Goal: Information Seeking & Learning: Learn about a topic

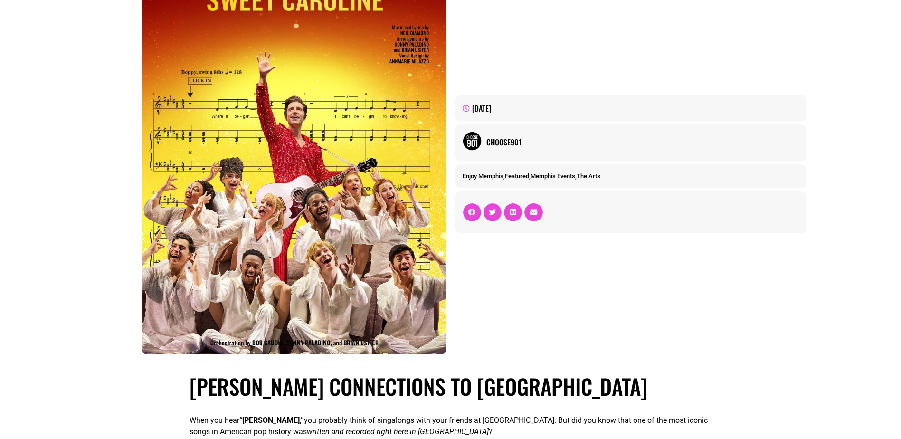
scroll to position [237, 0]
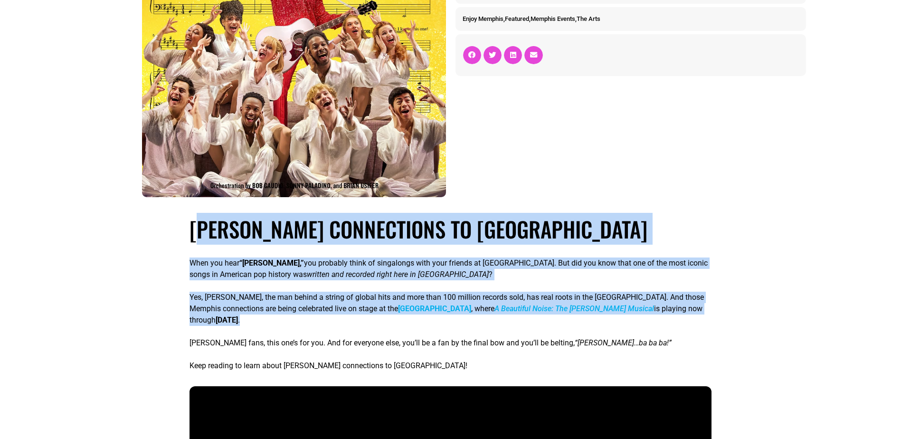
drag, startPoint x: 198, startPoint y: 230, endPoint x: 602, endPoint y: 319, distance: 413.7
click at [602, 319] on p "Yes, [PERSON_NAME], the man behind a string of global hits and more than 100 mi…" at bounding box center [449, 309] width 521 height 34
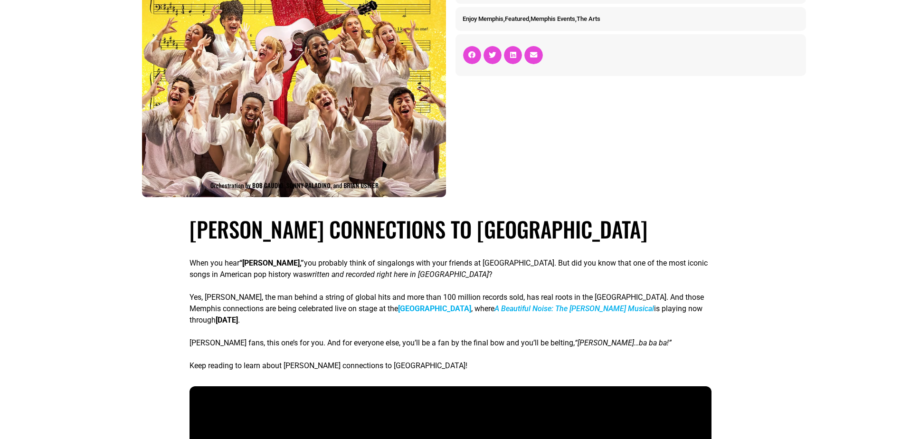
click at [602, 319] on p "Yes, [PERSON_NAME], the man behind a string of global hits and more than 100 mi…" at bounding box center [449, 309] width 521 height 34
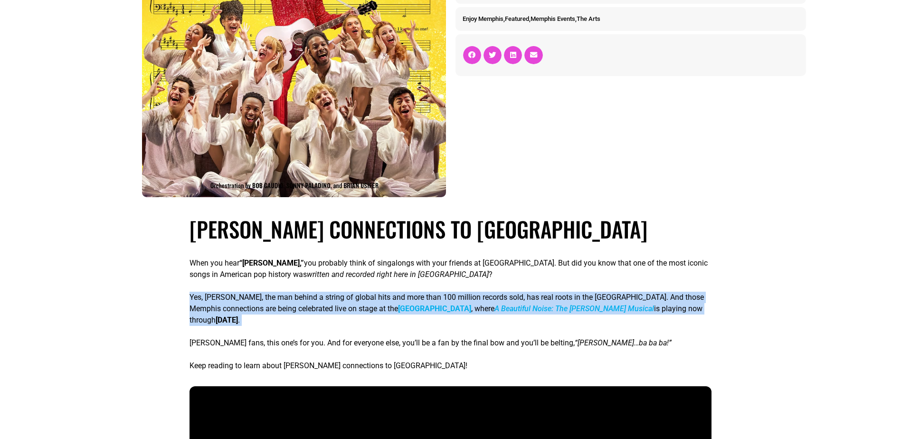
click at [602, 319] on p "Yes, [PERSON_NAME], the man behind a string of global hits and more than 100 mi…" at bounding box center [449, 309] width 521 height 34
click at [600, 321] on p "Yes, [PERSON_NAME], the man behind a string of global hits and more than 100 mi…" at bounding box center [449, 309] width 521 height 34
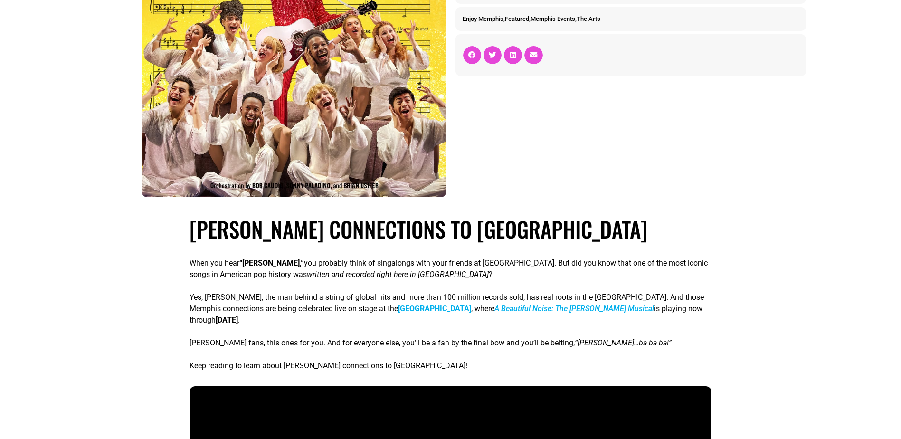
click at [364, 300] on p "Yes, [PERSON_NAME], the man behind a string of global hits and more than 100 mi…" at bounding box center [449, 309] width 521 height 34
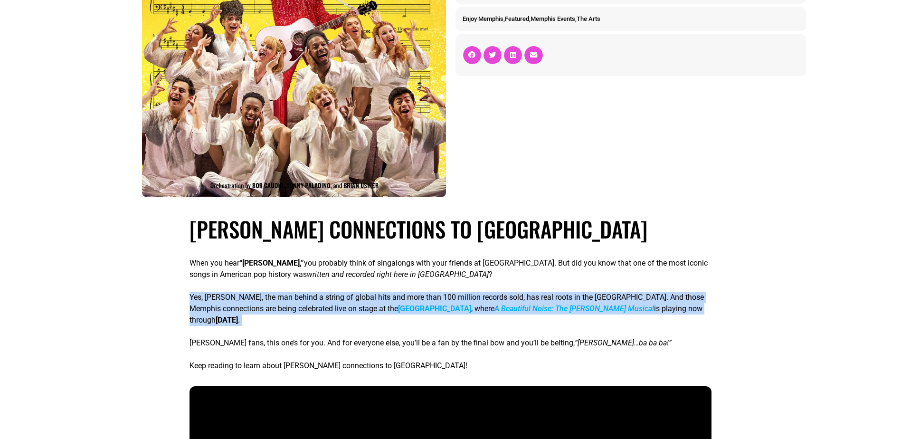
click at [364, 300] on p "Yes, [PERSON_NAME], the man behind a string of global hits and more than 100 mi…" at bounding box center [449, 309] width 521 height 34
click at [318, 280] on div "When you hear “[PERSON_NAME],” you probably think of singalongs with your frien…" at bounding box center [449, 314] width 521 height 114
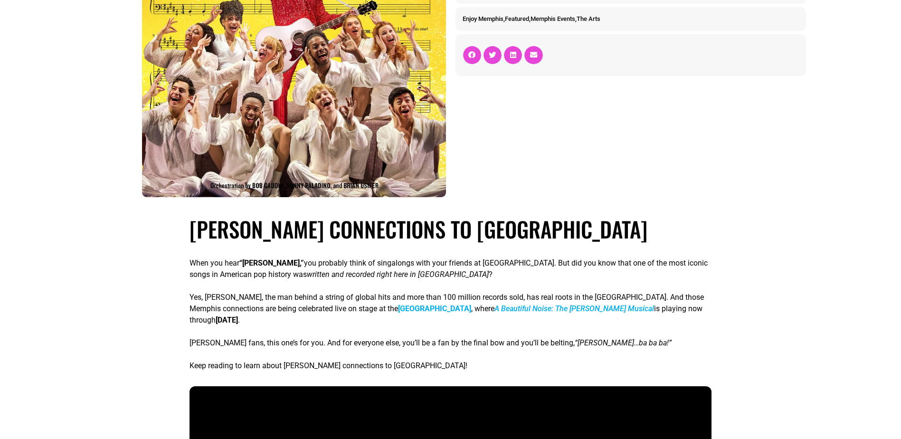
click at [318, 278] on em "written and recorded right here in [GEOGRAPHIC_DATA]" at bounding box center [398, 274] width 182 height 9
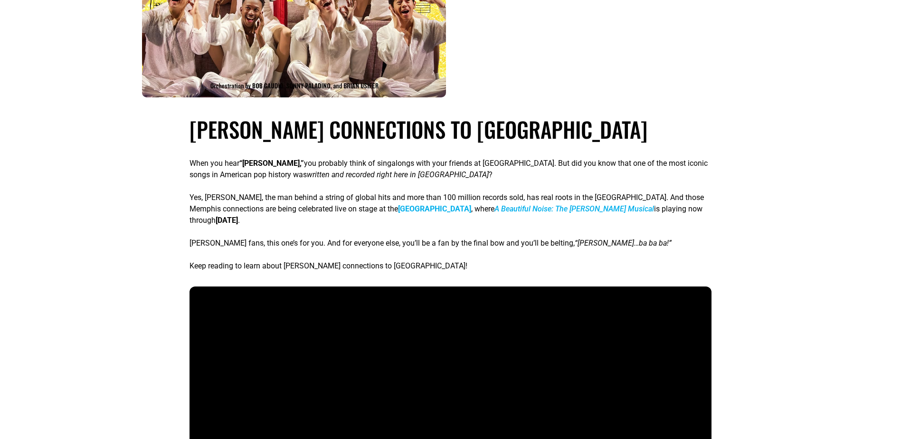
scroll to position [380, 0]
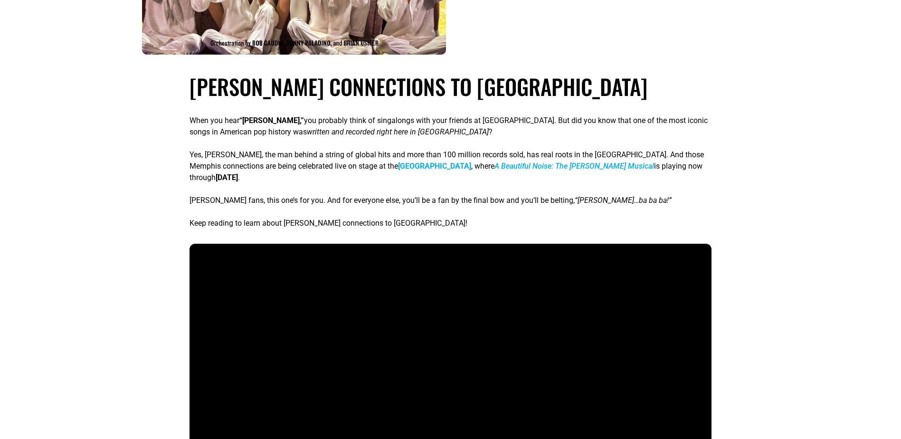
click at [208, 203] on p "[PERSON_NAME] fans, this one’s for you. And for everyone else, you’ll be a fan …" at bounding box center [449, 200] width 521 height 11
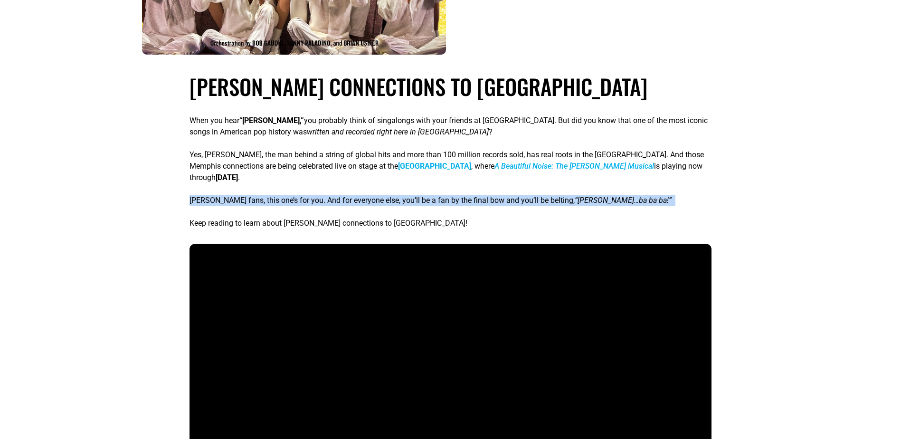
click at [208, 203] on p "[PERSON_NAME] fans, this one’s for you. And for everyone else, you’ll be a fan …" at bounding box center [449, 200] width 521 height 11
drag, startPoint x: 189, startPoint y: 200, endPoint x: 430, endPoint y: 227, distance: 242.8
click at [430, 227] on div "When you hear “[PERSON_NAME],” you probably think of singalongs with your frien…" at bounding box center [450, 322] width 531 height 439
click at [430, 227] on p "Keep reading to learn about [PERSON_NAME] connections to [GEOGRAPHIC_DATA]!" at bounding box center [449, 223] width 521 height 11
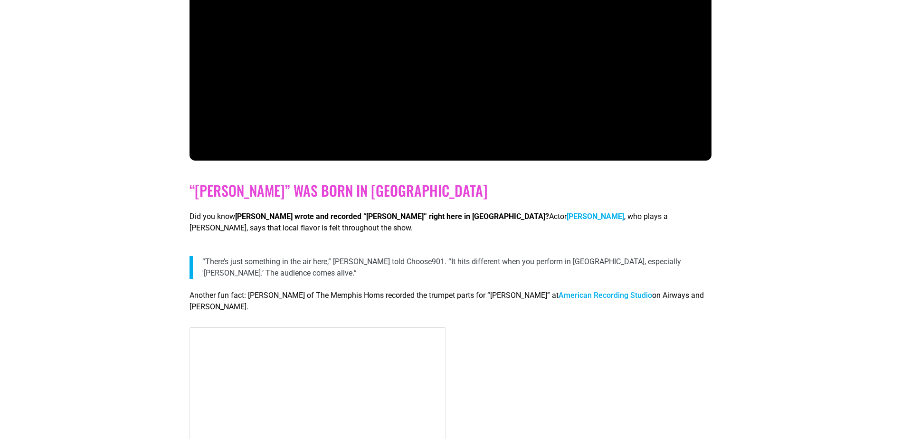
scroll to position [760, 0]
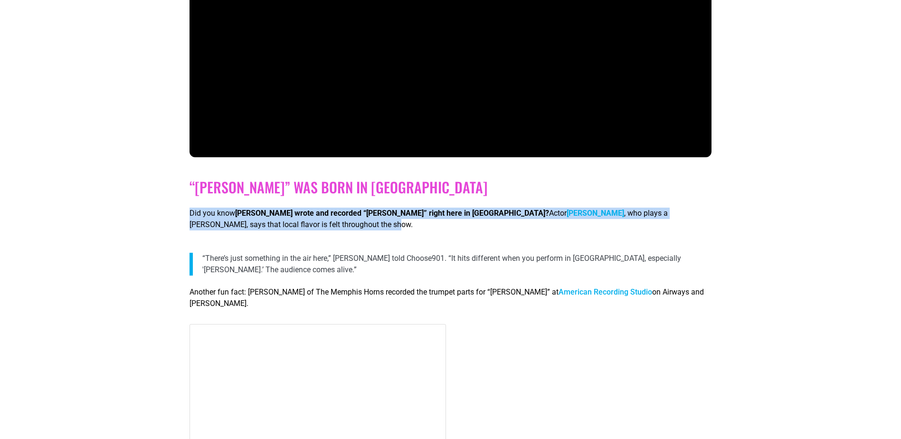
drag, startPoint x: 190, startPoint y: 213, endPoint x: 470, endPoint y: 220, distance: 280.3
click at [470, 220] on p "Did you know [PERSON_NAME] wrote and recorded “[PERSON_NAME]” right here in [GE…" at bounding box center [449, 219] width 521 height 23
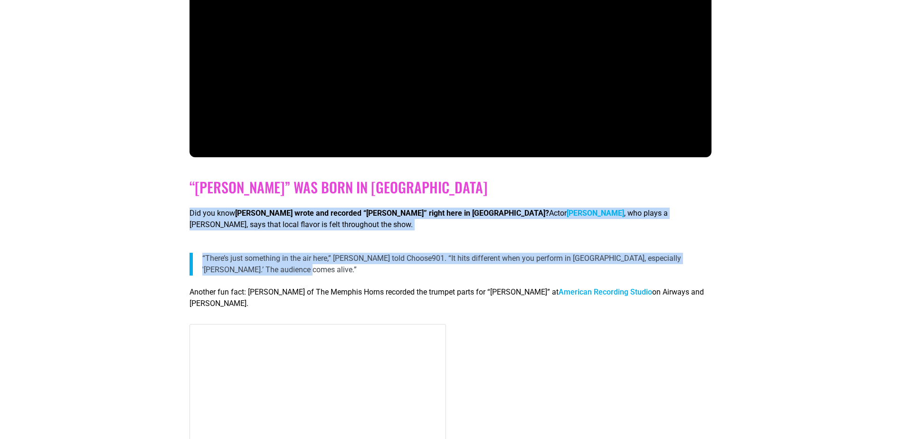
drag, startPoint x: 188, startPoint y: 214, endPoint x: 425, endPoint y: 269, distance: 243.2
click at [423, 268] on p "“There’s just something in the air here,” [PERSON_NAME] told Choose901. “It hit…" at bounding box center [456, 264] width 509 height 23
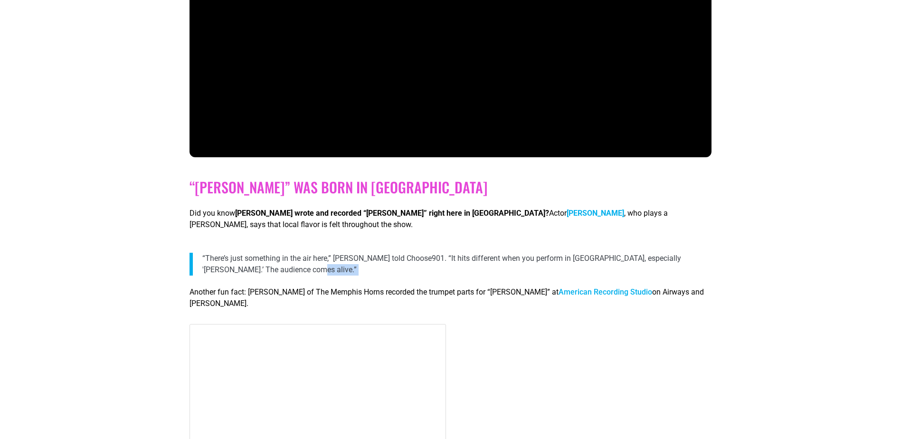
click at [423, 268] on p "“There’s just something in the air here,” [PERSON_NAME] told Choose901. “It hit…" at bounding box center [456, 264] width 509 height 23
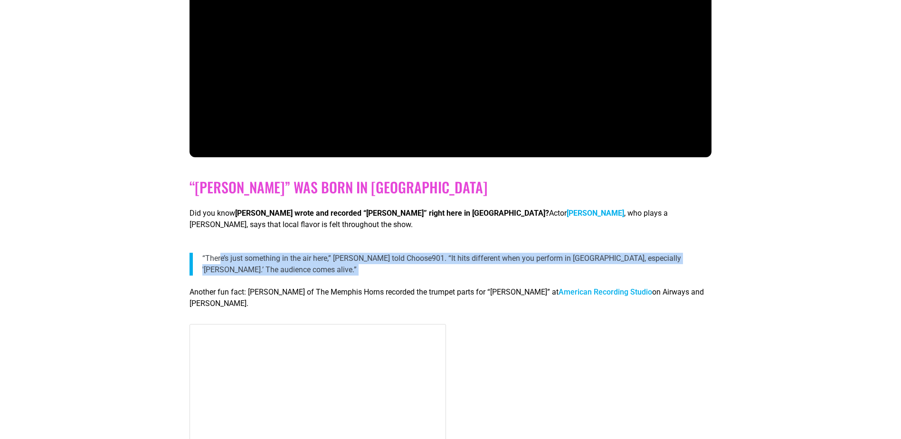
click at [423, 268] on p "“There’s just something in the air here,” [PERSON_NAME] told Choose901. “It hit…" at bounding box center [456, 264] width 509 height 23
drag, startPoint x: 423, startPoint y: 268, endPoint x: 420, endPoint y: 261, distance: 7.1
click at [420, 261] on p "“There’s just something in the air here,” [PERSON_NAME] told Choose901. “It hit…" at bounding box center [456, 264] width 509 height 23
drag, startPoint x: 413, startPoint y: 260, endPoint x: 581, endPoint y: 274, distance: 168.7
click at [581, 274] on p "“There’s just something in the air here,” [PERSON_NAME] told Choose901. “It hit…" at bounding box center [456, 264] width 509 height 23
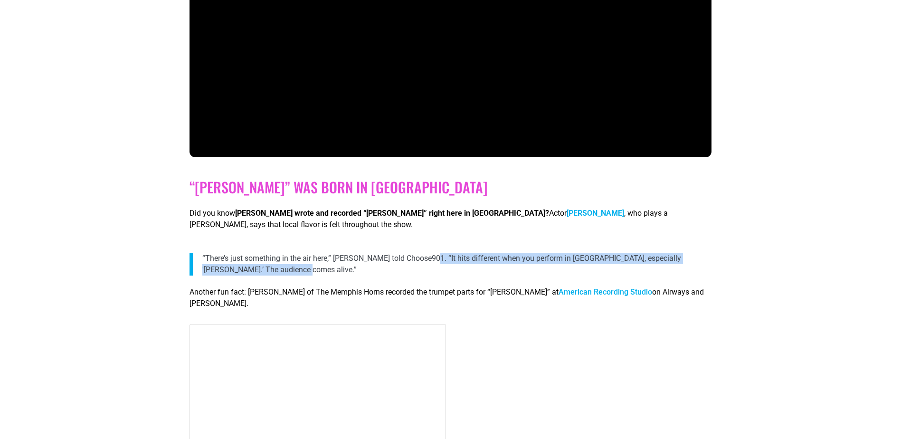
click at [580, 274] on p "“There’s just something in the air here,” [PERSON_NAME] told Choose901. “It hit…" at bounding box center [456, 264] width 509 height 23
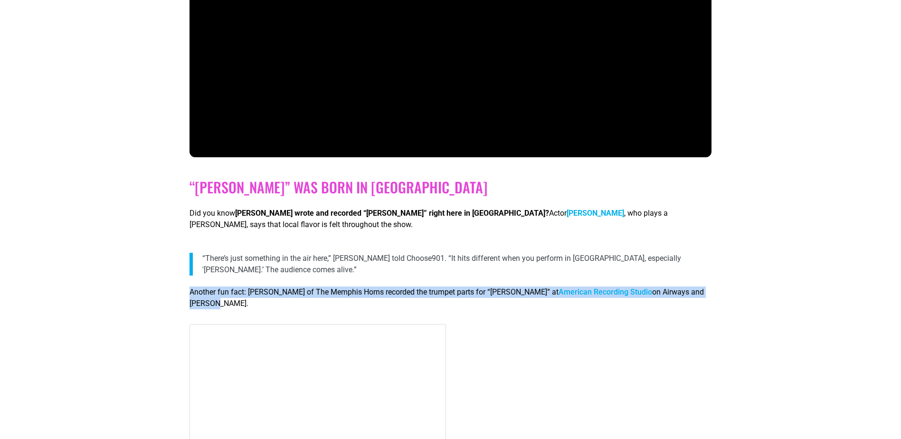
drag, startPoint x: 189, startPoint y: 294, endPoint x: 354, endPoint y: 307, distance: 165.8
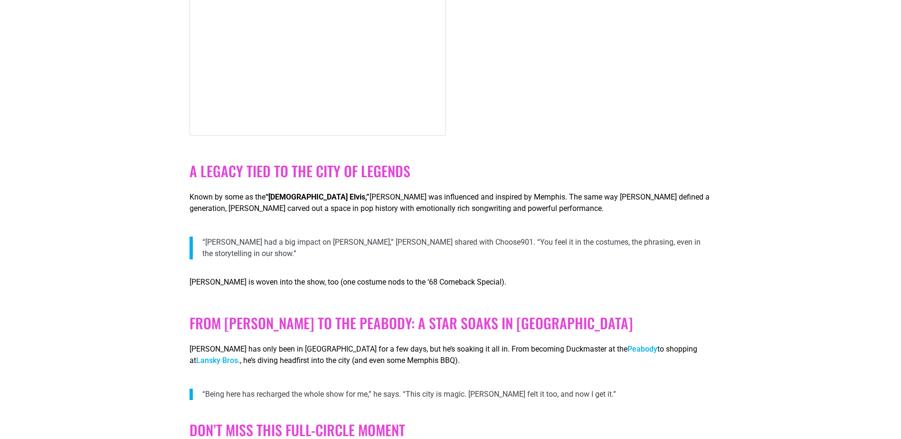
scroll to position [1377, 0]
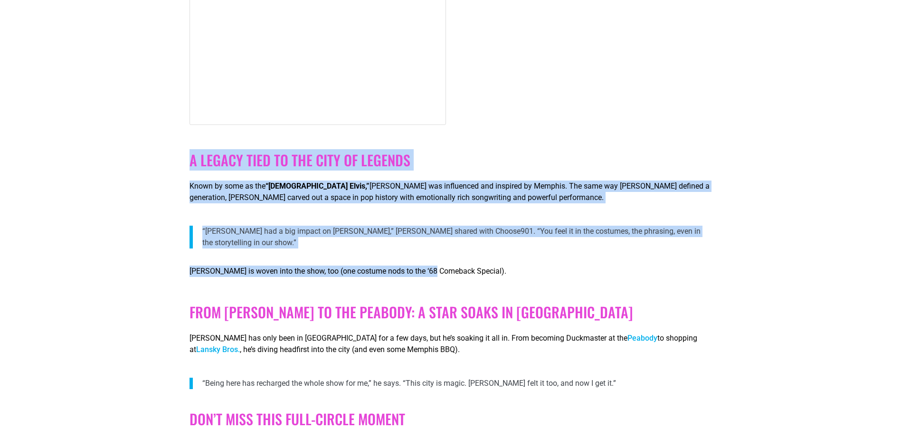
drag, startPoint x: 188, startPoint y: 162, endPoint x: 432, endPoint y: 254, distance: 260.3
drag, startPoint x: 432, startPoint y: 254, endPoint x: 429, endPoint y: 235, distance: 19.7
click at [429, 235] on p "“[PERSON_NAME] had a big impact on [PERSON_NAME],” [PERSON_NAME] shared with Ch…" at bounding box center [456, 237] width 509 height 23
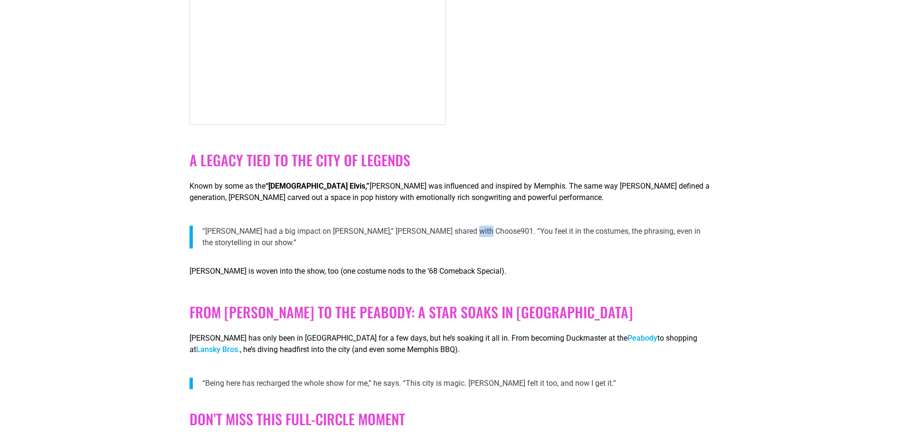
click at [429, 235] on p "“[PERSON_NAME] had a big impact on [PERSON_NAME],” [PERSON_NAME] shared with Ch…" at bounding box center [456, 237] width 509 height 23
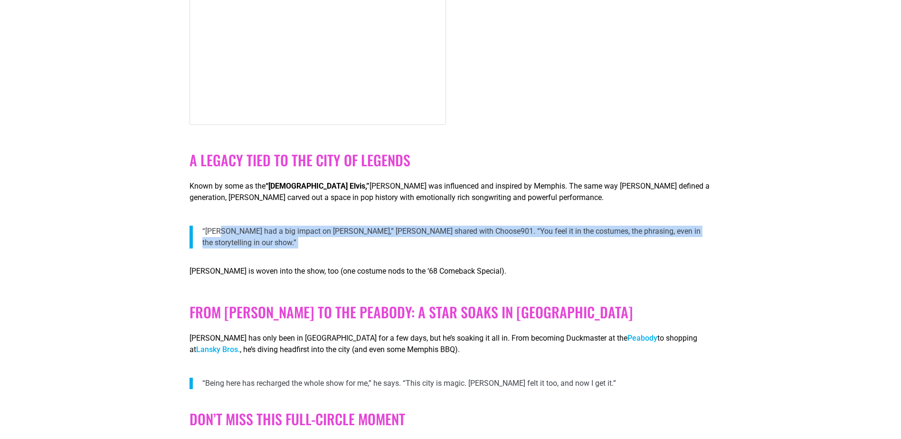
click at [429, 235] on p "“[PERSON_NAME] had a big impact on [PERSON_NAME],” [PERSON_NAME] shared with Ch…" at bounding box center [456, 237] width 509 height 23
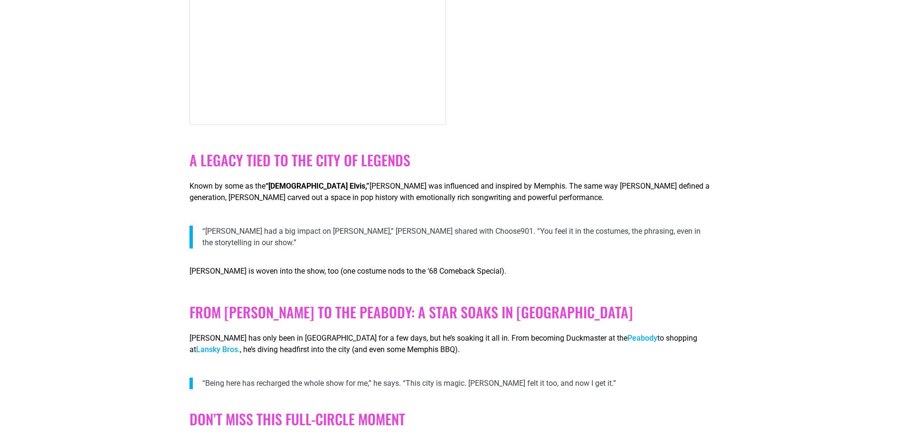
click at [387, 265] on p "[PERSON_NAME] is woven into the show, too (one costume nods to the ‘68 Comeback…" at bounding box center [449, 270] width 521 height 11
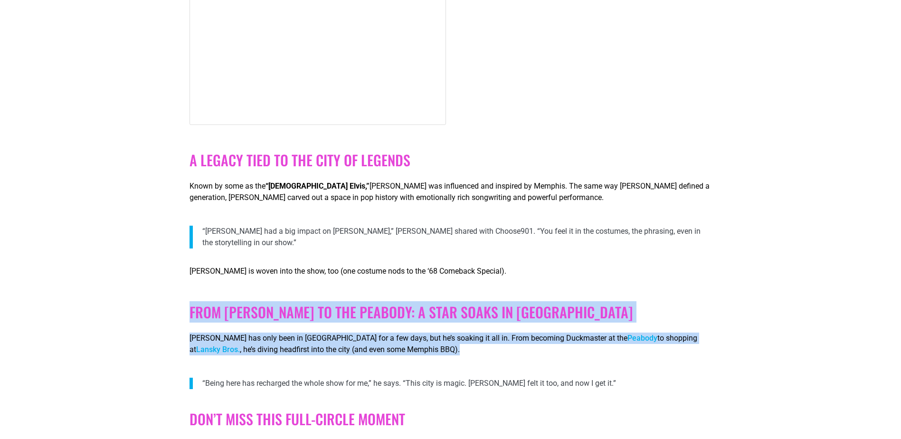
drag, startPoint x: 188, startPoint y: 307, endPoint x: 573, endPoint y: 350, distance: 388.1
click at [573, 350] on div "[PERSON_NAME] is woven into the show, too (one costume nods to the ‘68 Comeback…" at bounding box center [450, 323] width 531 height 141
click at [573, 350] on div "From [PERSON_NAME] to the Peabody: A Star Soaks in [GEOGRAPHIC_DATA] [PERSON_NA…" at bounding box center [449, 329] width 521 height 75
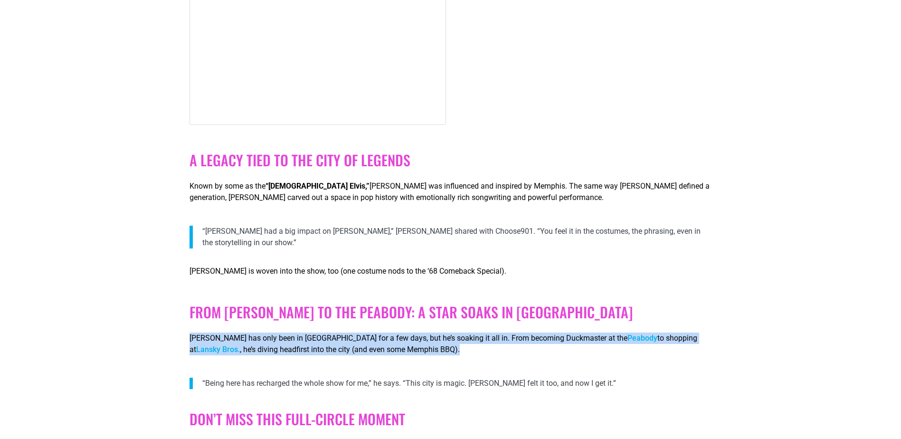
drag, startPoint x: 187, startPoint y: 331, endPoint x: 528, endPoint y: 340, distance: 341.1
click at [528, 340] on p "[PERSON_NAME] has only been in [GEOGRAPHIC_DATA] for a few days, but he’s soaki…" at bounding box center [449, 343] width 521 height 23
drag, startPoint x: 458, startPoint y: 328, endPoint x: 549, endPoint y: 345, distance: 93.2
click at [549, 345] on div "From [PERSON_NAME] to the Peabody: A Star Soaks in [GEOGRAPHIC_DATA] [PERSON_NA…" at bounding box center [449, 329] width 521 height 75
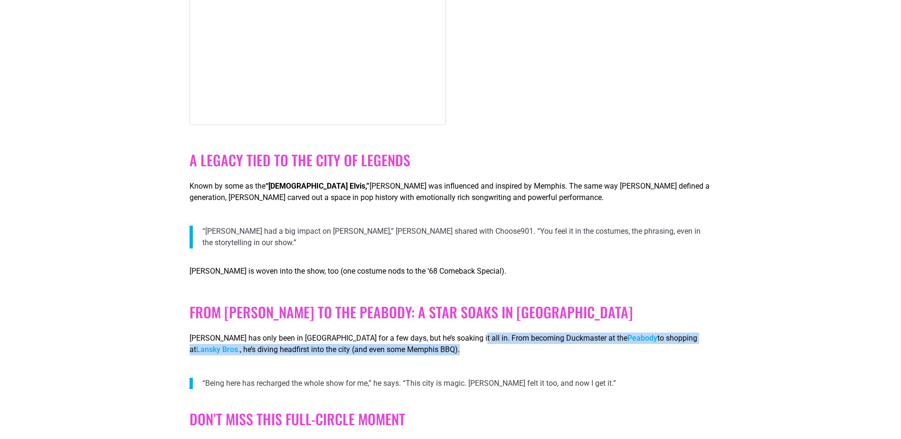
click at [549, 345] on div "From [PERSON_NAME] to the Peabody: A Star Soaks in [GEOGRAPHIC_DATA] [PERSON_NA…" at bounding box center [449, 329] width 521 height 75
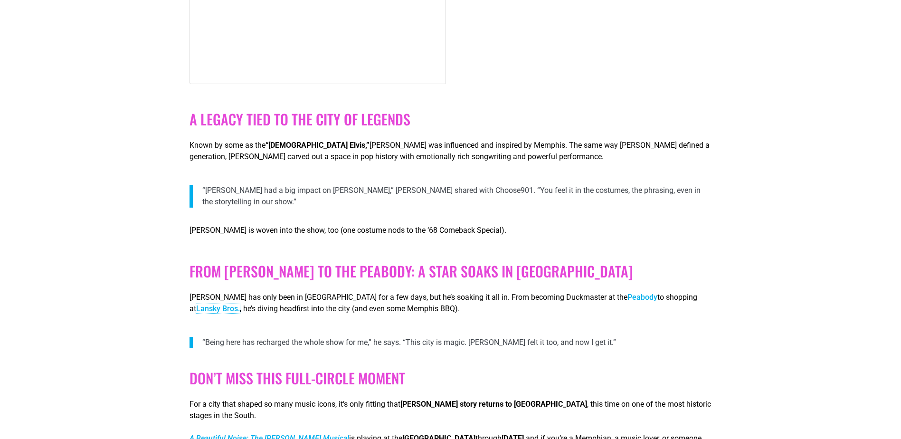
scroll to position [1472, 0]
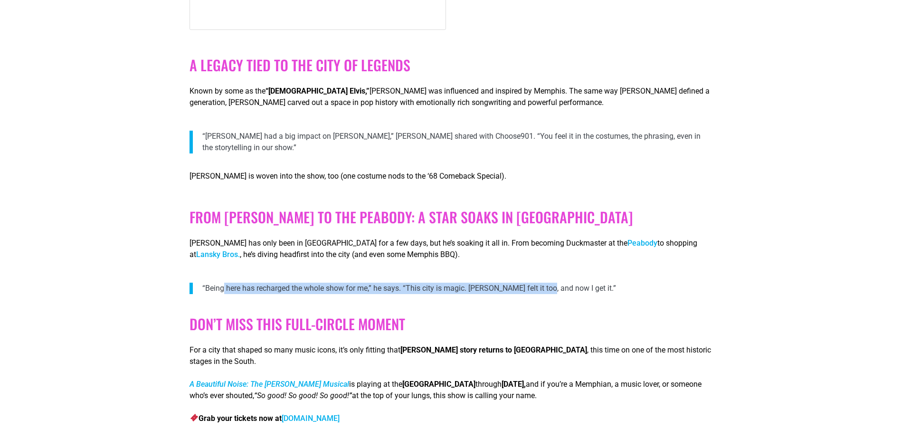
drag, startPoint x: 205, startPoint y: 277, endPoint x: 525, endPoint y: 276, distance: 320.1
click at [525, 283] on p "“Being here has recharged the whole show for me,” he says. “This city is magic.…" at bounding box center [456, 288] width 509 height 11
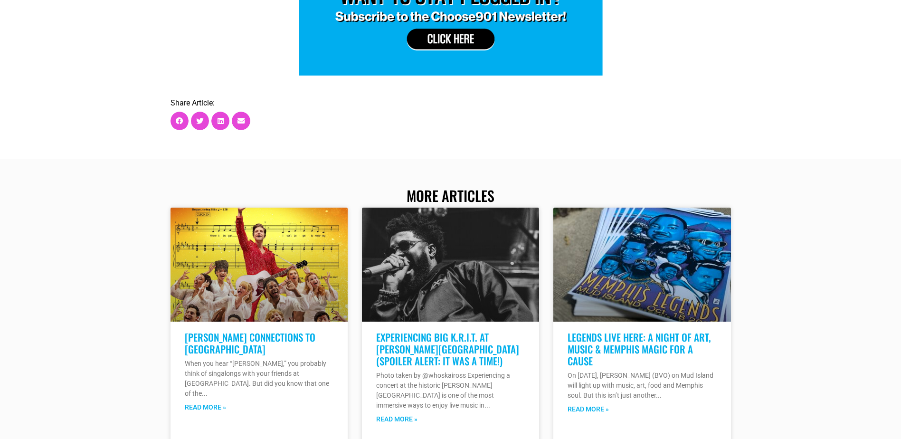
scroll to position [2280, 0]
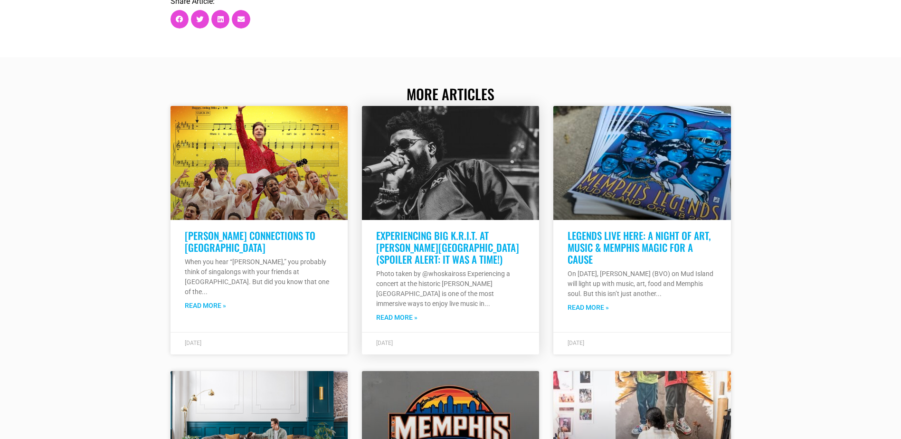
click at [430, 228] on link "Experiencing Big K.R.I.T. at [PERSON_NAME][GEOGRAPHIC_DATA] (Spoiler Alert: It …" at bounding box center [447, 247] width 143 height 38
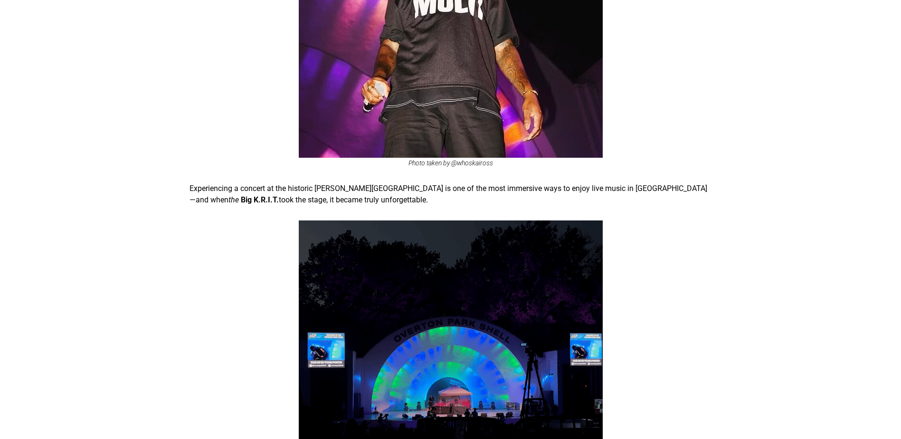
scroll to position [665, 0]
